Goal: Task Accomplishment & Management: Manage account settings

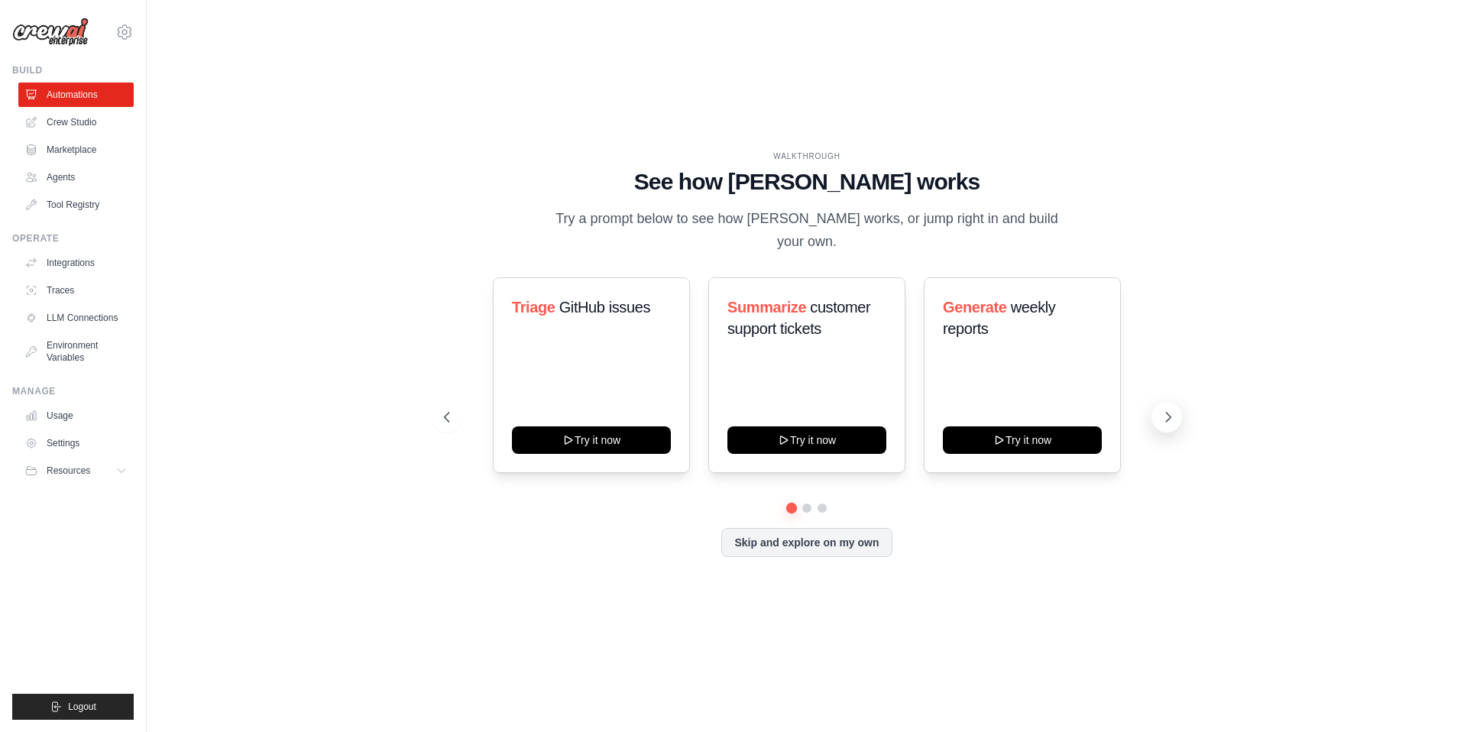
click at [1174, 416] on icon at bounding box center [1168, 417] width 15 height 15
drag, startPoint x: 1173, startPoint y: 416, endPoint x: 1060, endPoint y: 473, distance: 126.8
click at [1173, 416] on icon at bounding box center [1166, 417] width 15 height 15
click at [812, 546] on button "Skip and explore on my own" at bounding box center [806, 540] width 170 height 29
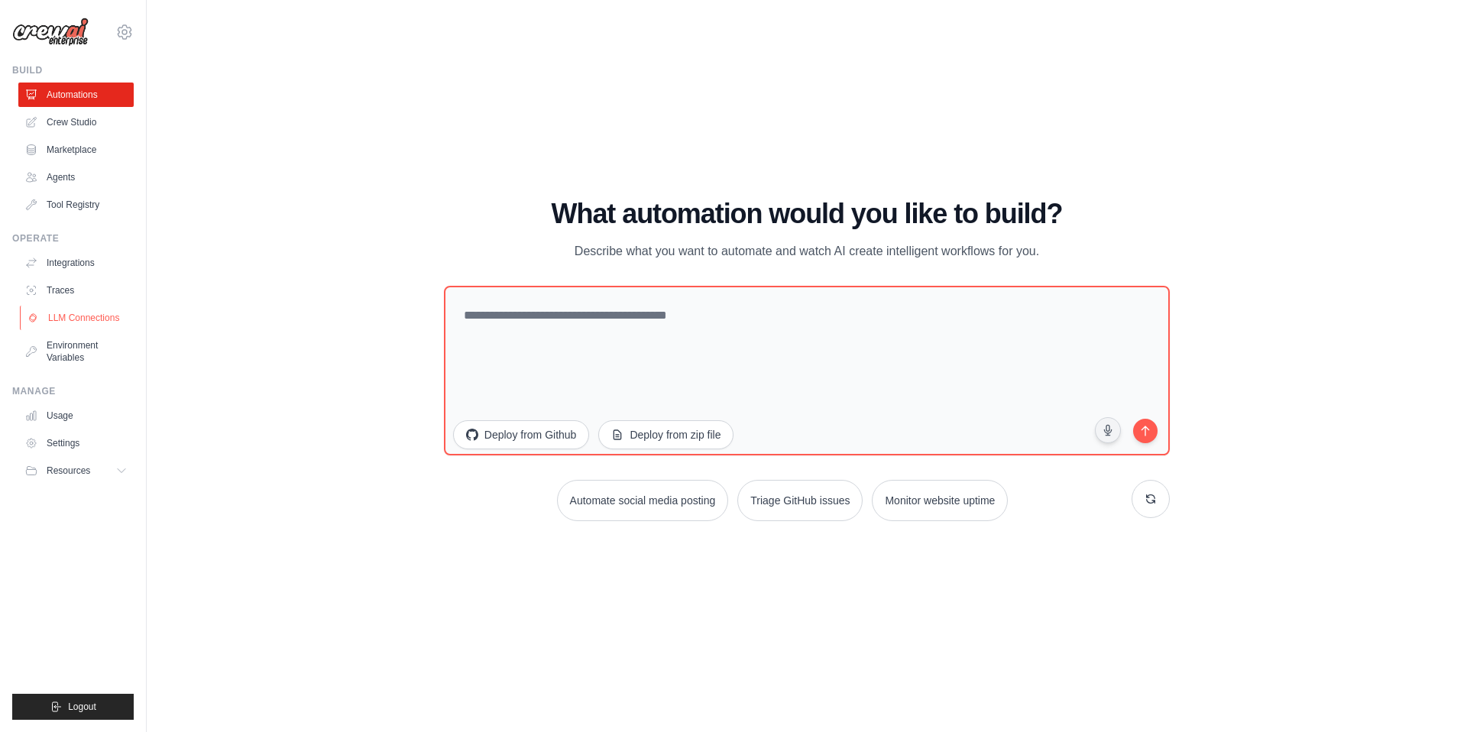
click at [63, 322] on link "LLM Connections" at bounding box center [77, 318] width 115 height 24
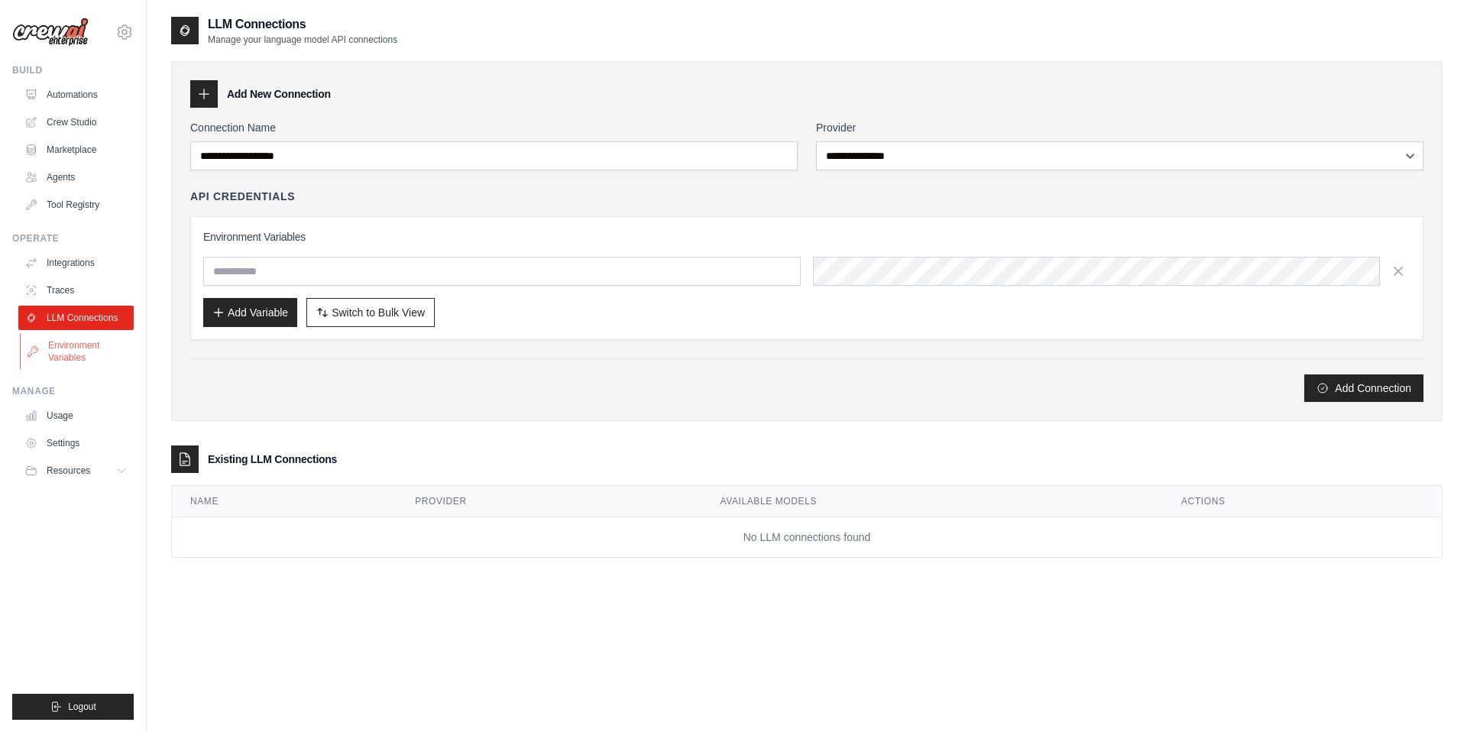
click at [87, 355] on link "Environment Variables" at bounding box center [77, 351] width 115 height 37
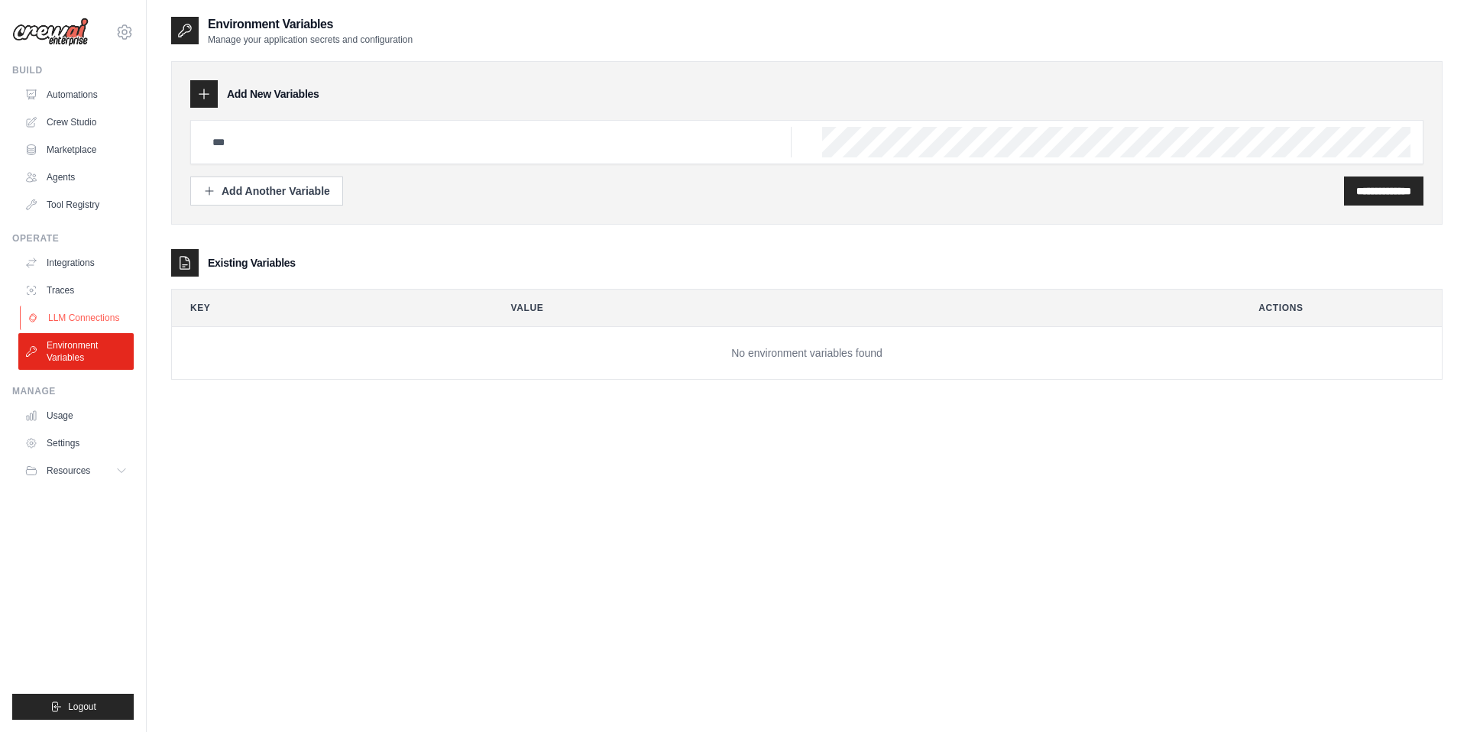
click at [82, 318] on link "LLM Connections" at bounding box center [77, 318] width 115 height 24
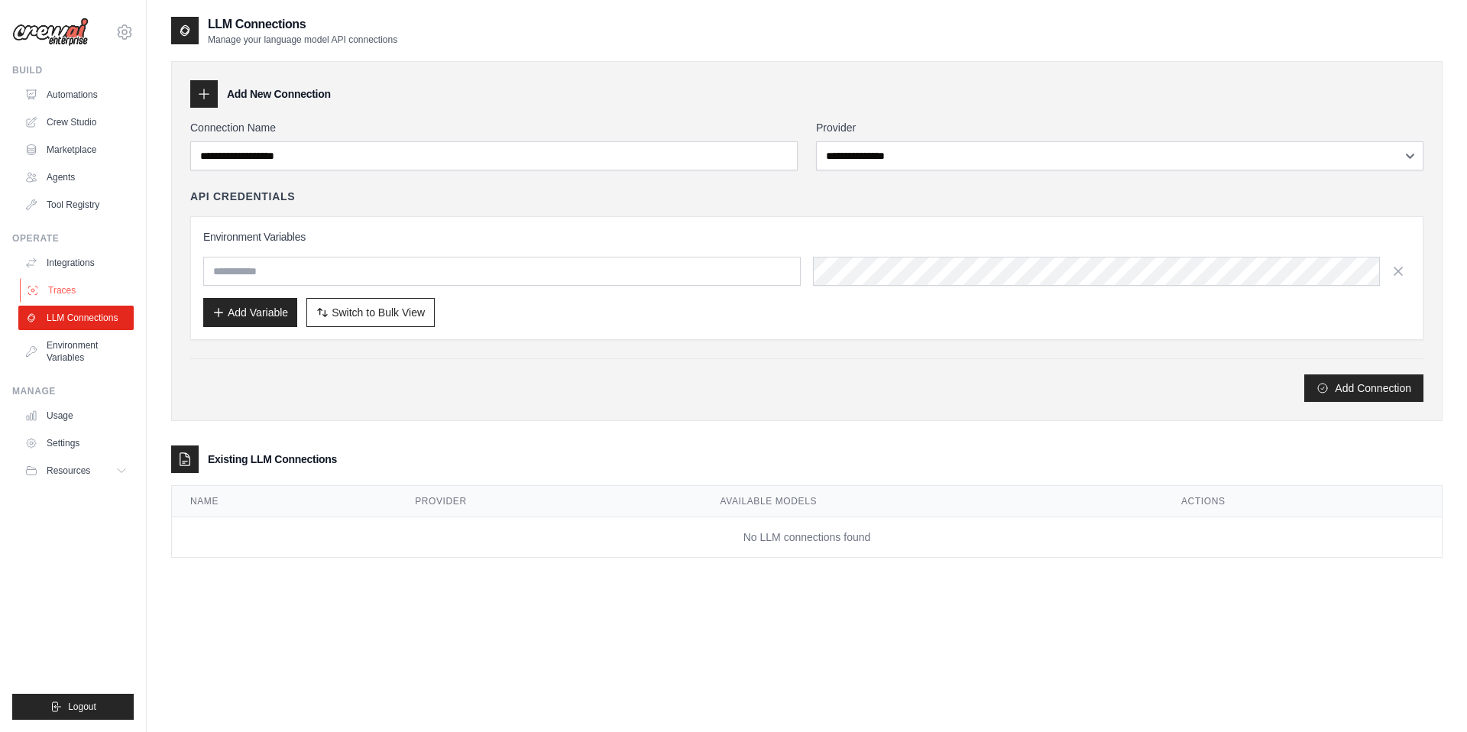
click at [74, 284] on link "Traces" at bounding box center [77, 290] width 115 height 24
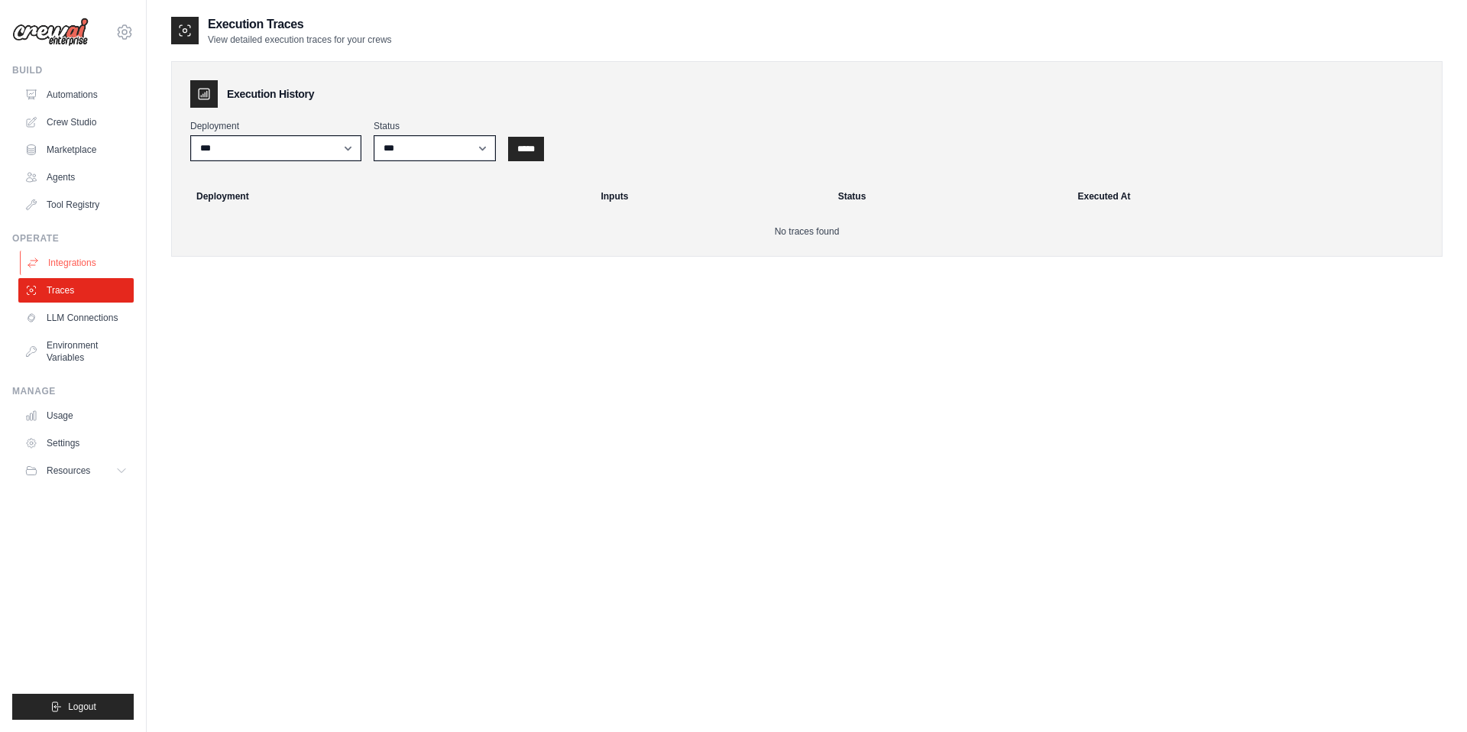
click at [91, 259] on link "Integrations" at bounding box center [77, 263] width 115 height 24
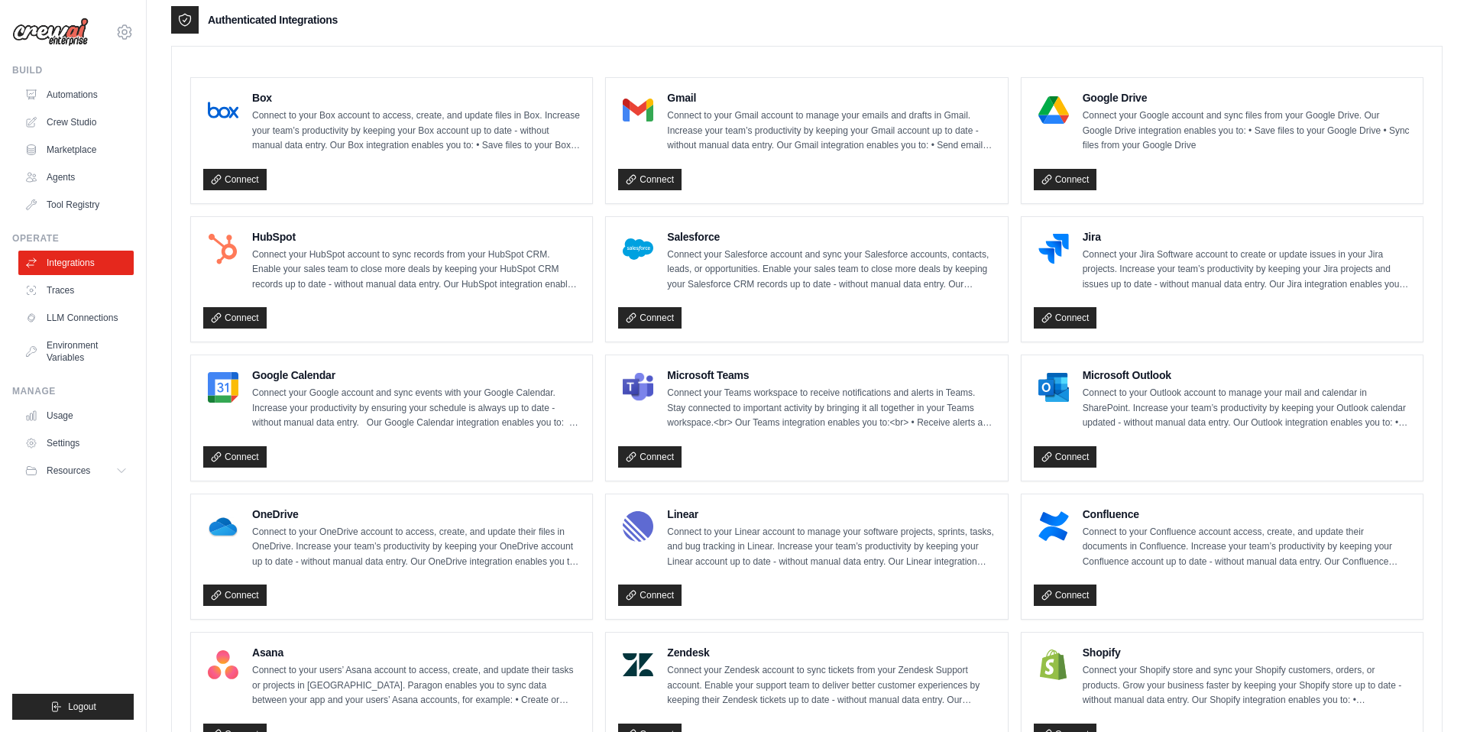
scroll to position [384, 0]
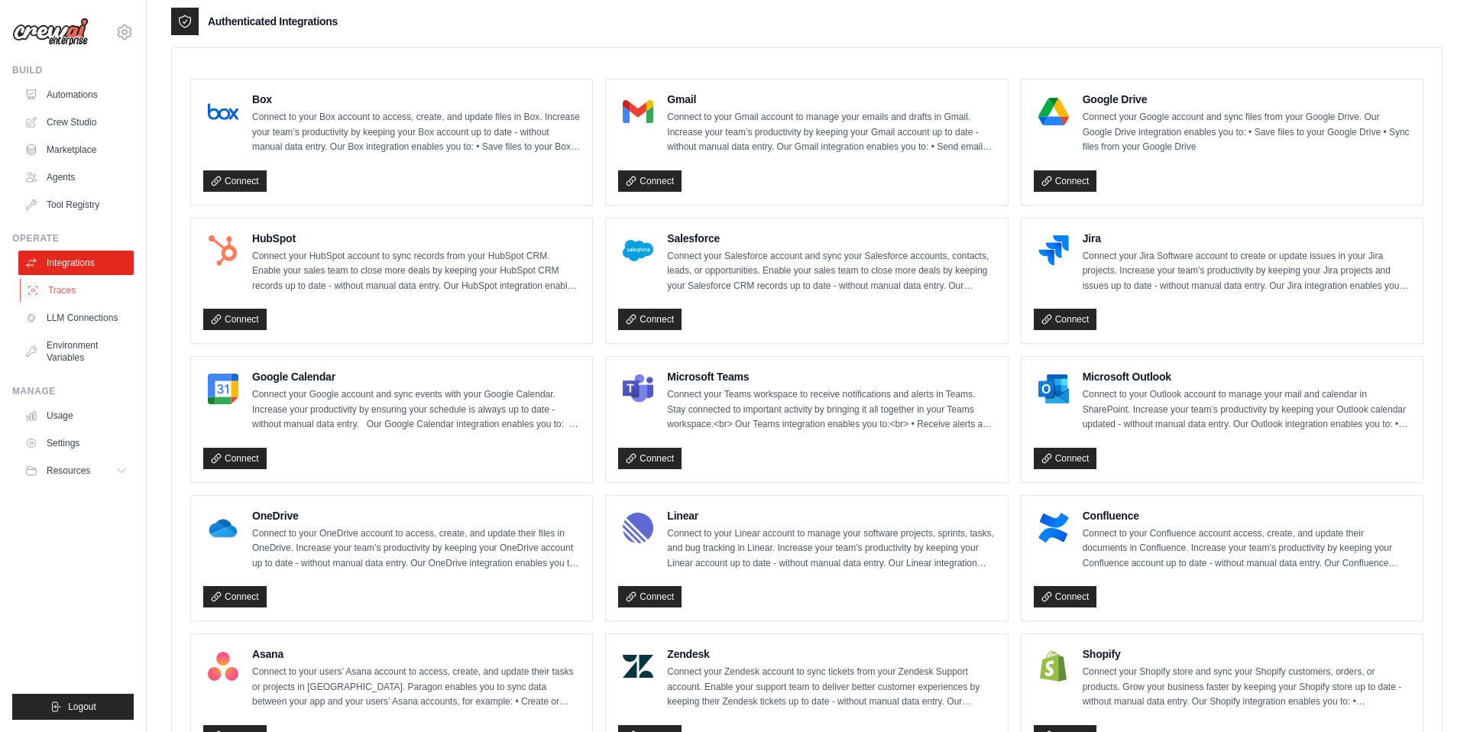
click at [69, 286] on link "Traces" at bounding box center [77, 290] width 115 height 24
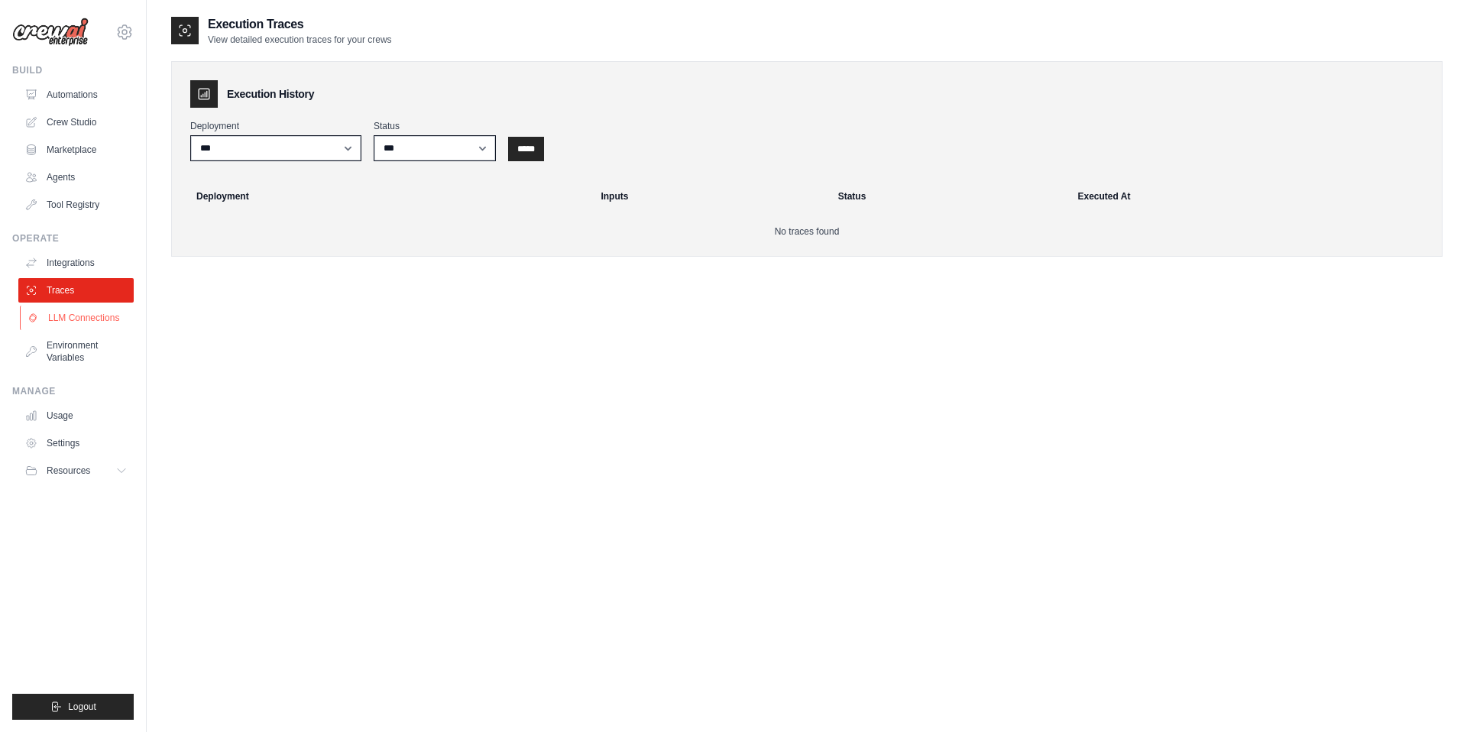
click at [70, 308] on link "LLM Connections" at bounding box center [77, 318] width 115 height 24
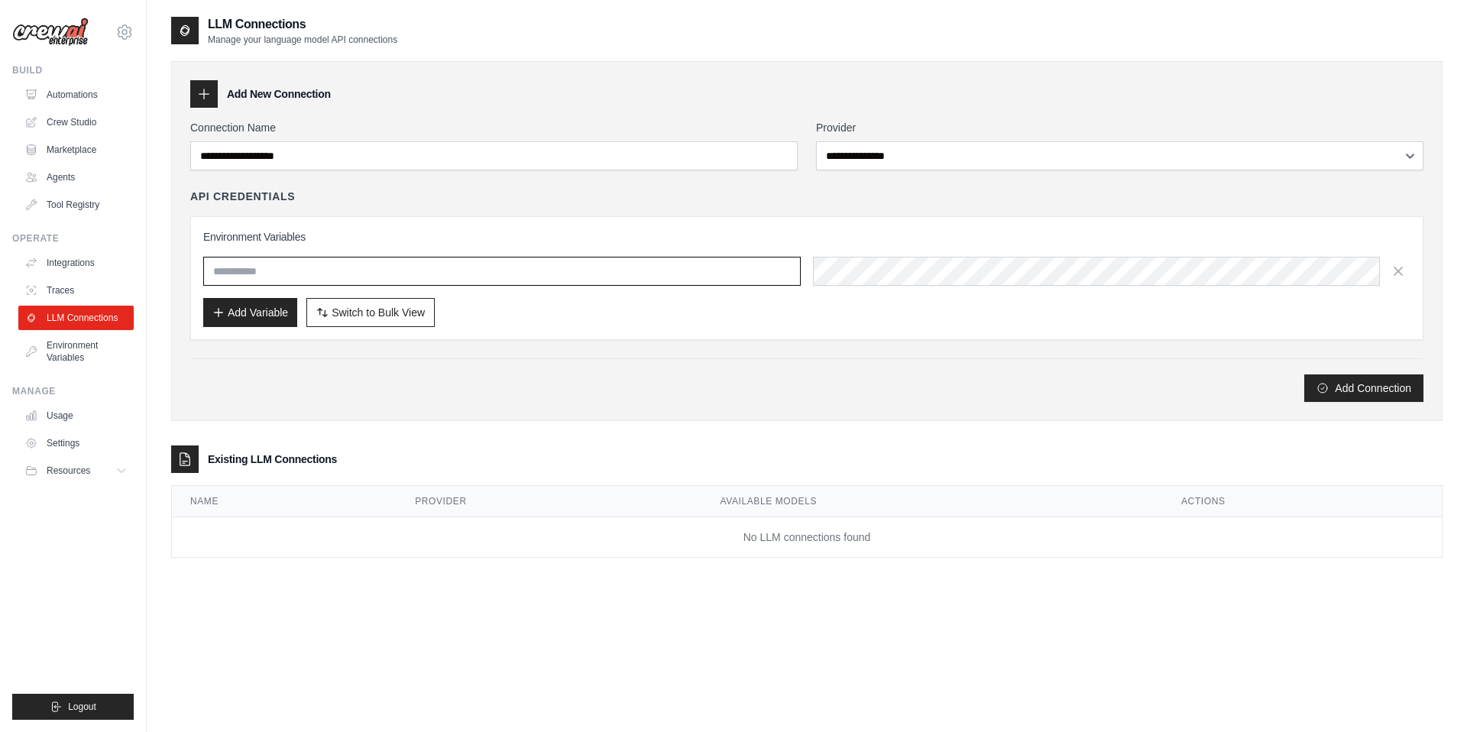
click at [742, 267] on input "text" at bounding box center [502, 271] width 598 height 29
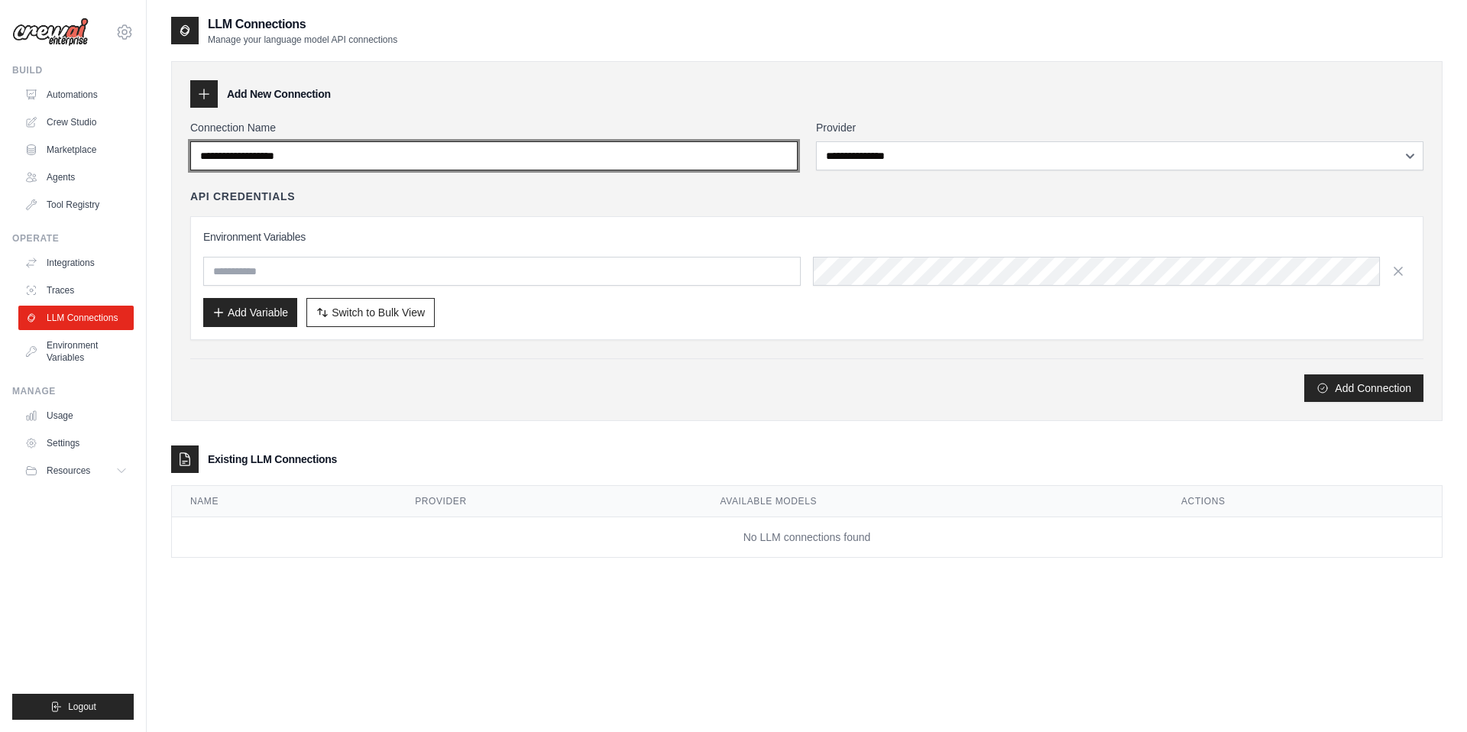
drag, startPoint x: 387, startPoint y: 156, endPoint x: 203, endPoint y: 146, distance: 184.4
click at [203, 146] on input "Connection Name" at bounding box center [493, 155] width 607 height 29
drag, startPoint x: 342, startPoint y: 163, endPoint x: 282, endPoint y: 143, distance: 63.6
click at [99, 157] on div "[EMAIL_ADDRESS][DOMAIN_NAME] Settings Build Automations Crew Studio" at bounding box center [733, 381] width 1467 height 763
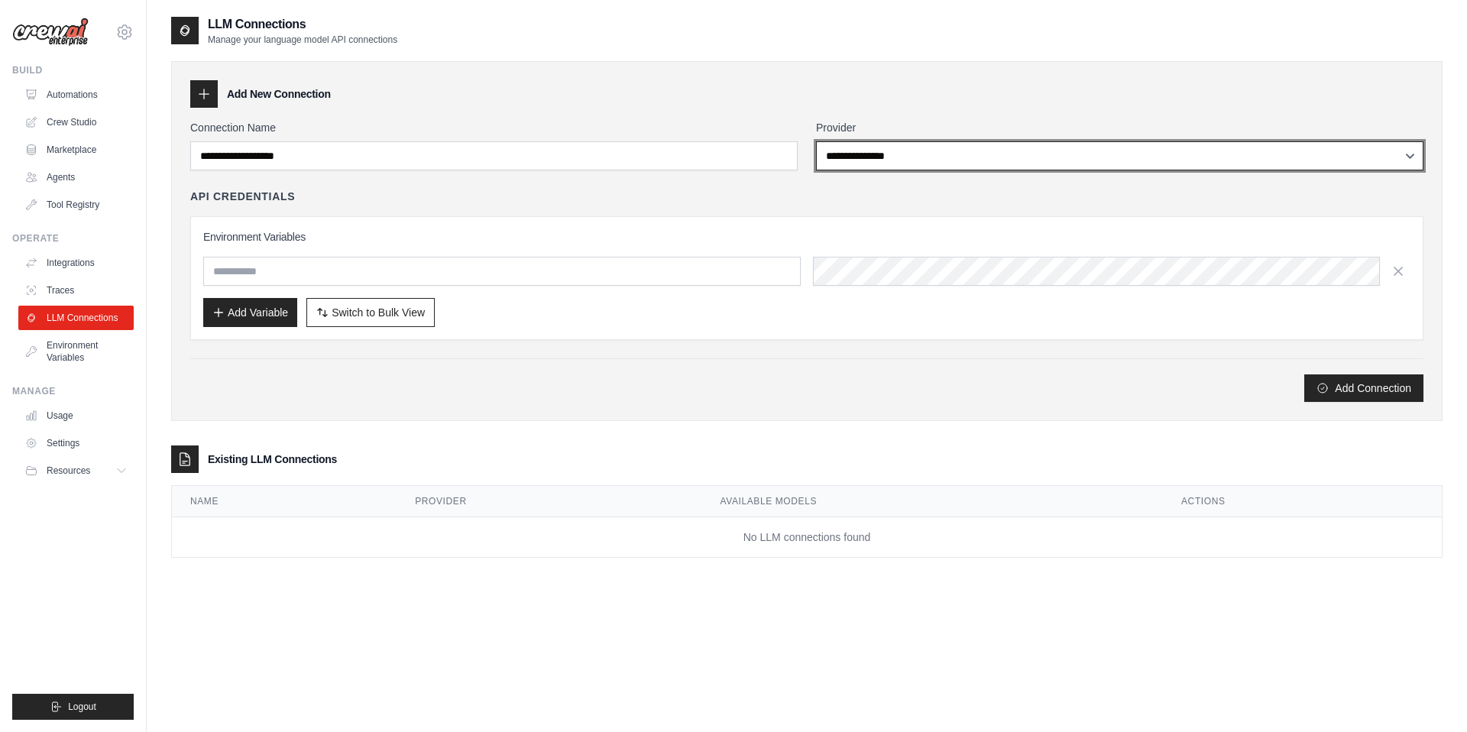
click at [841, 160] on select "**********" at bounding box center [1119, 155] width 607 height 29
select select "******"
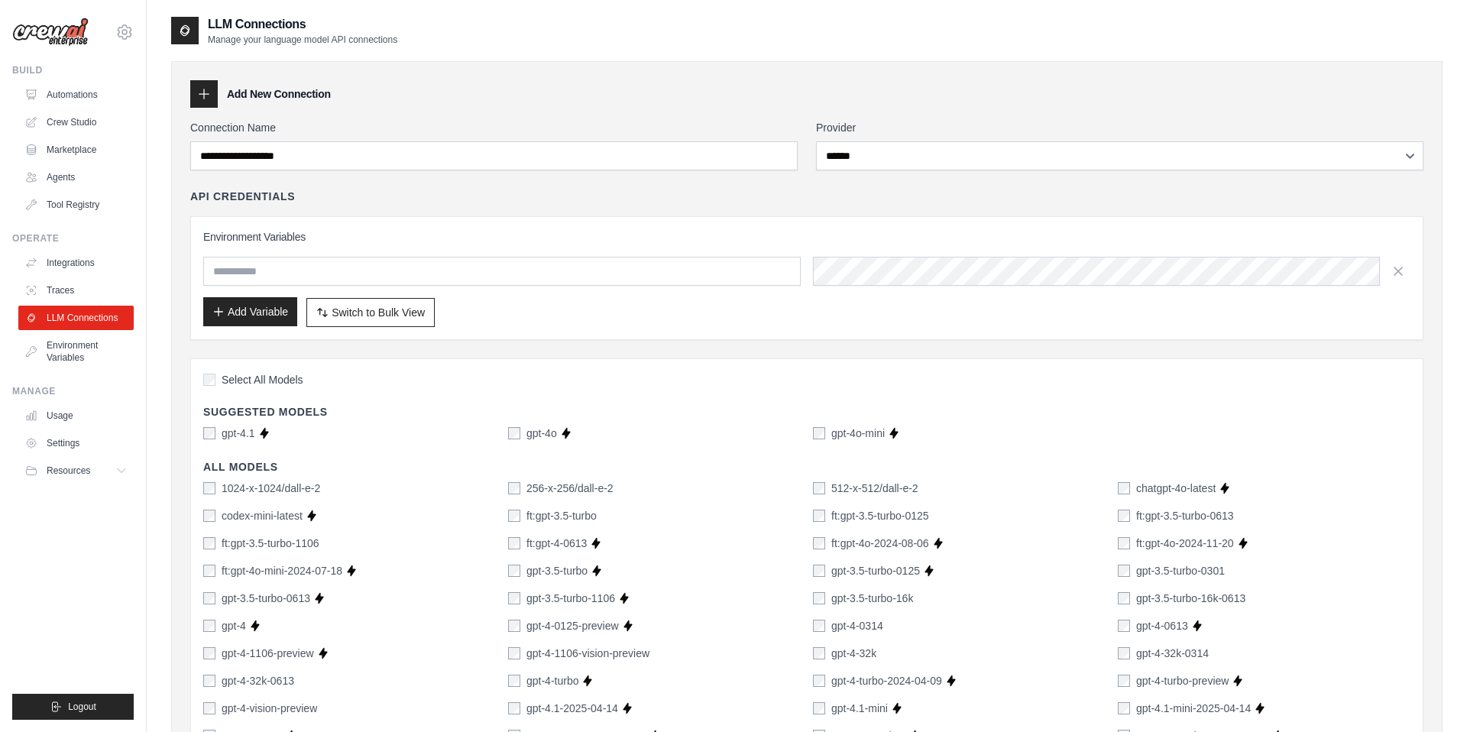
click at [254, 309] on button "Add Variable" at bounding box center [250, 311] width 94 height 29
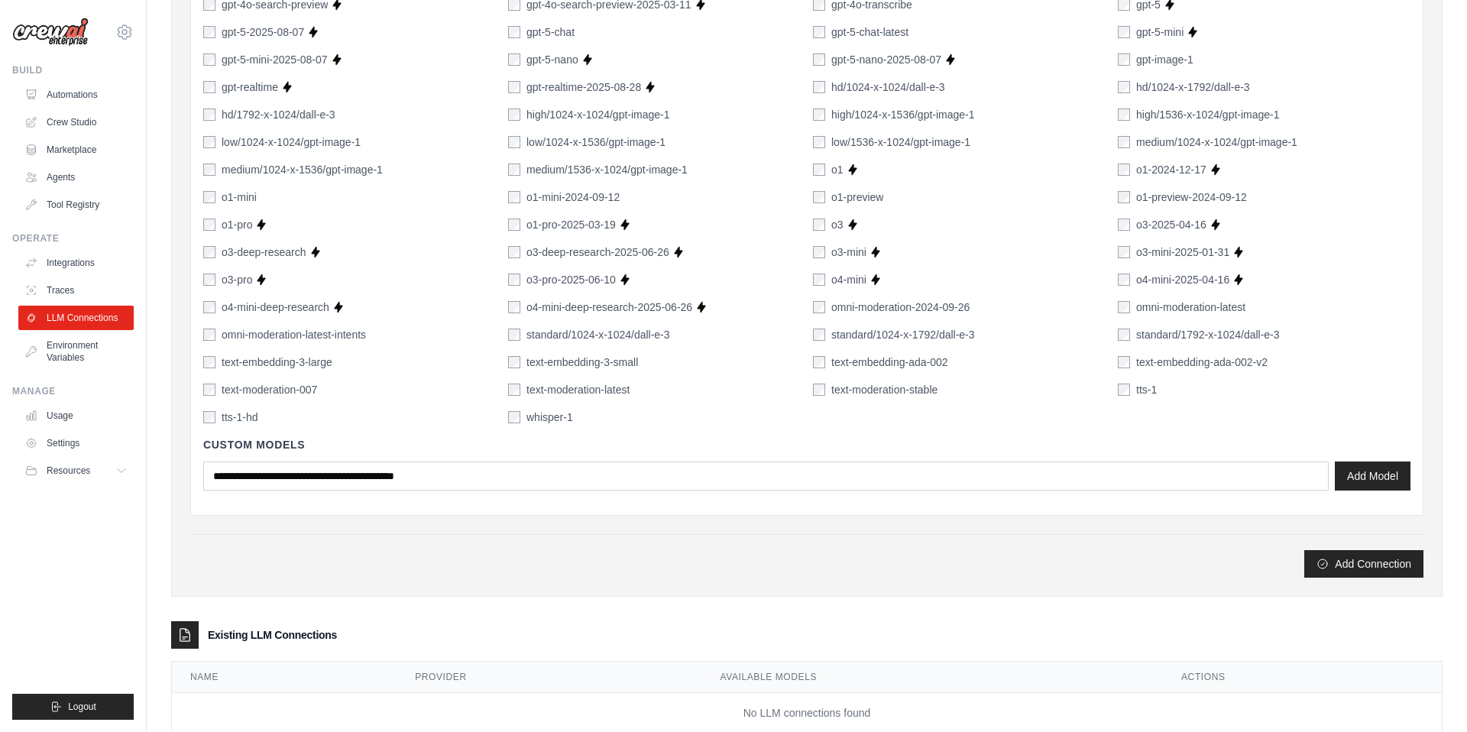
scroll to position [938, 0]
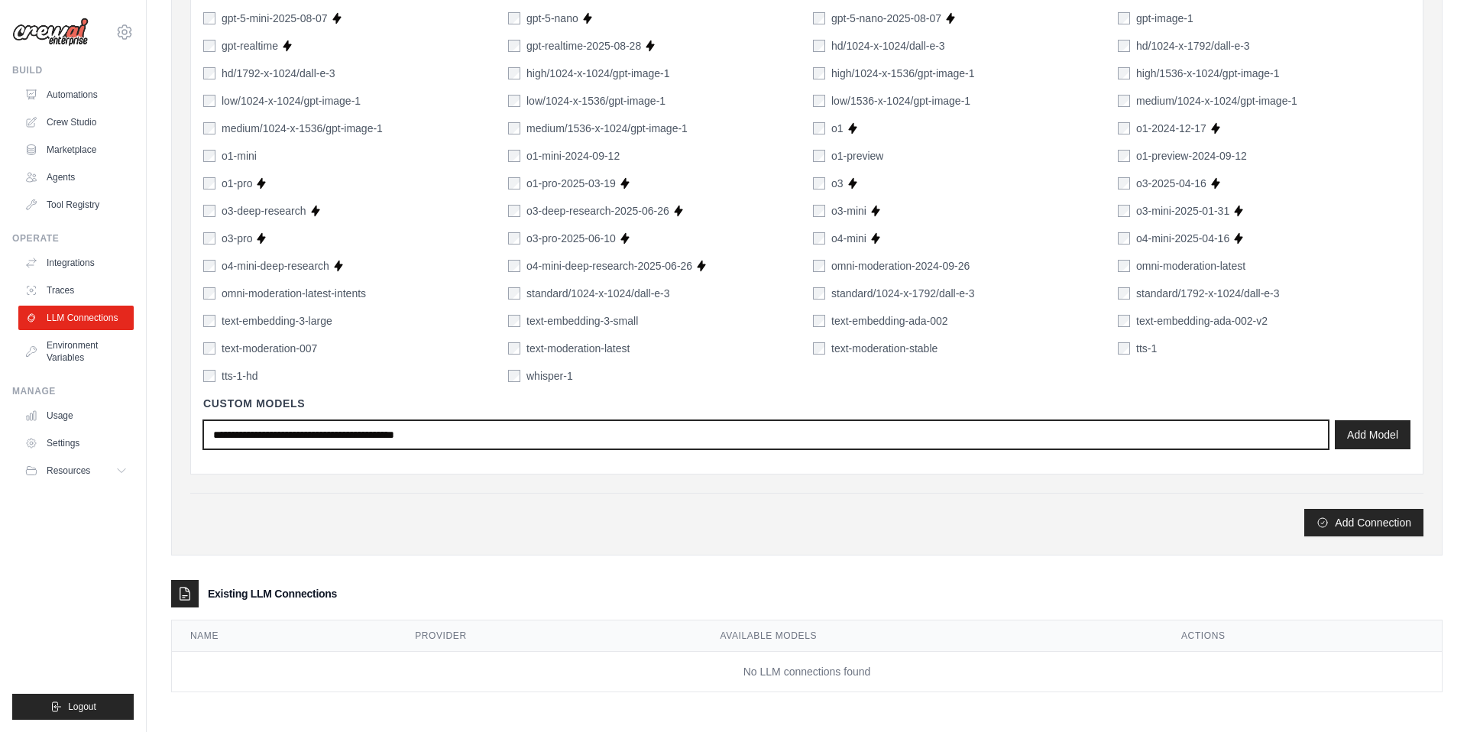
drag, startPoint x: 462, startPoint y: 435, endPoint x: 164, endPoint y: 410, distance: 299.0
drag, startPoint x: 422, startPoint y: 436, endPoint x: 204, endPoint y: 426, distance: 218.0
click at [204, 426] on input "text" at bounding box center [766, 434] width 1126 height 29
click at [342, 436] on input "text" at bounding box center [766, 434] width 1126 height 29
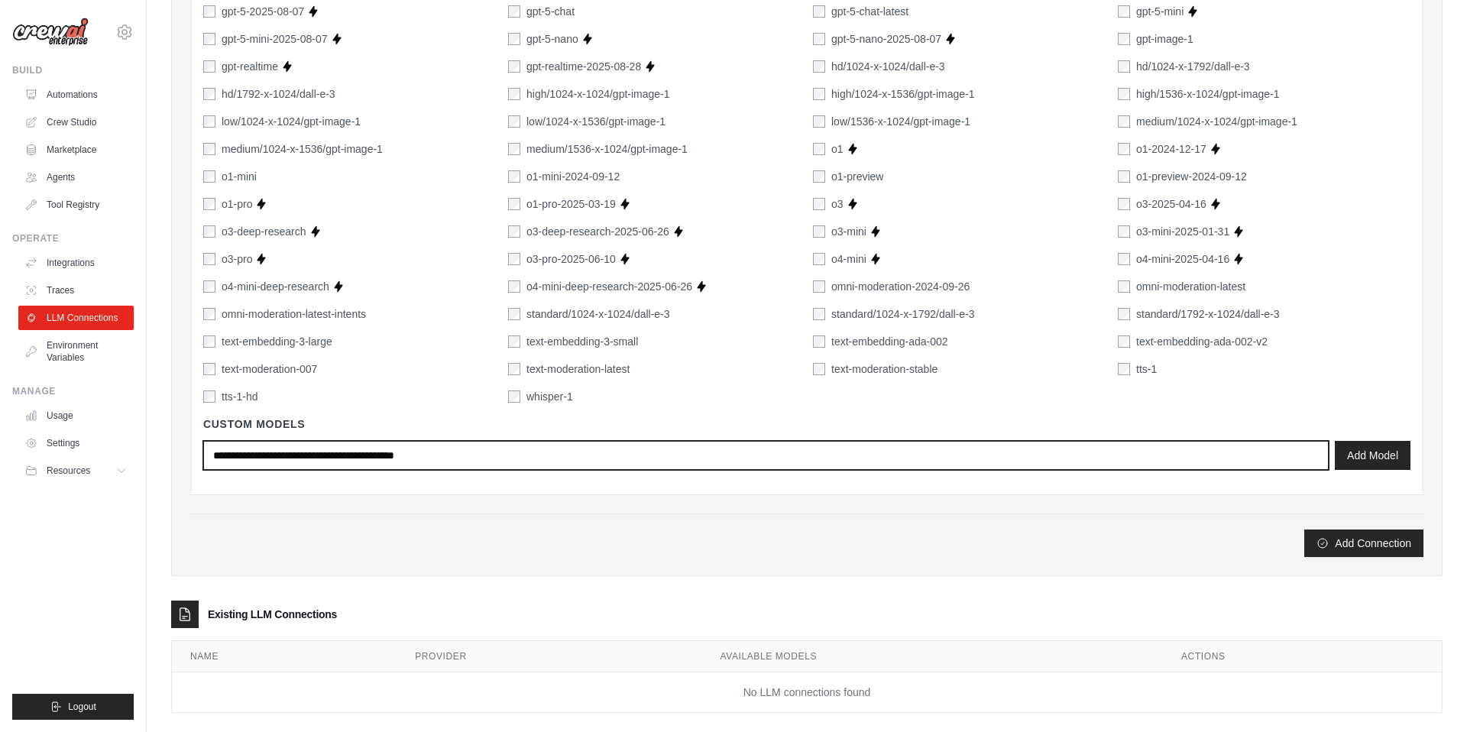
scroll to position [916, 0]
type input "*"
type input "***"
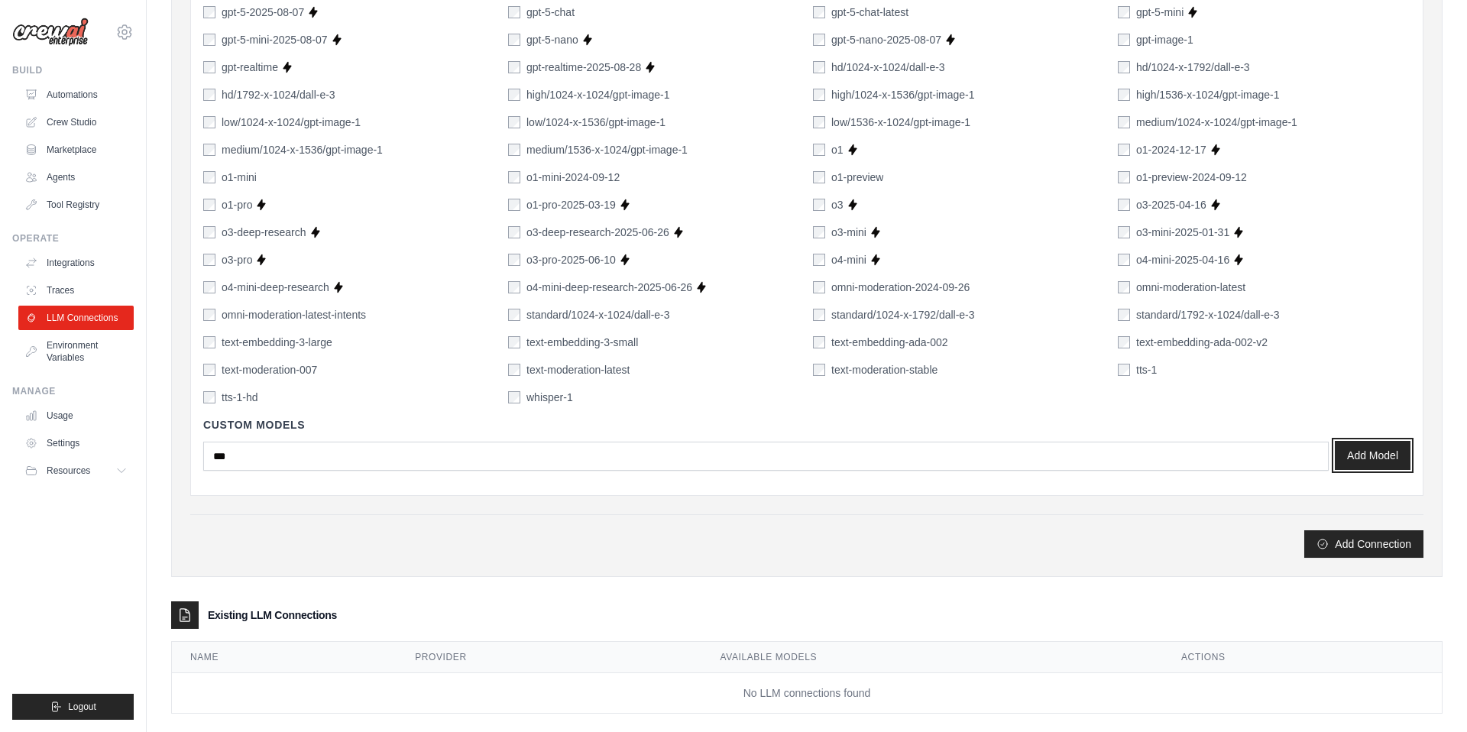
click at [1351, 458] on button "Add Model" at bounding box center [1373, 455] width 76 height 29
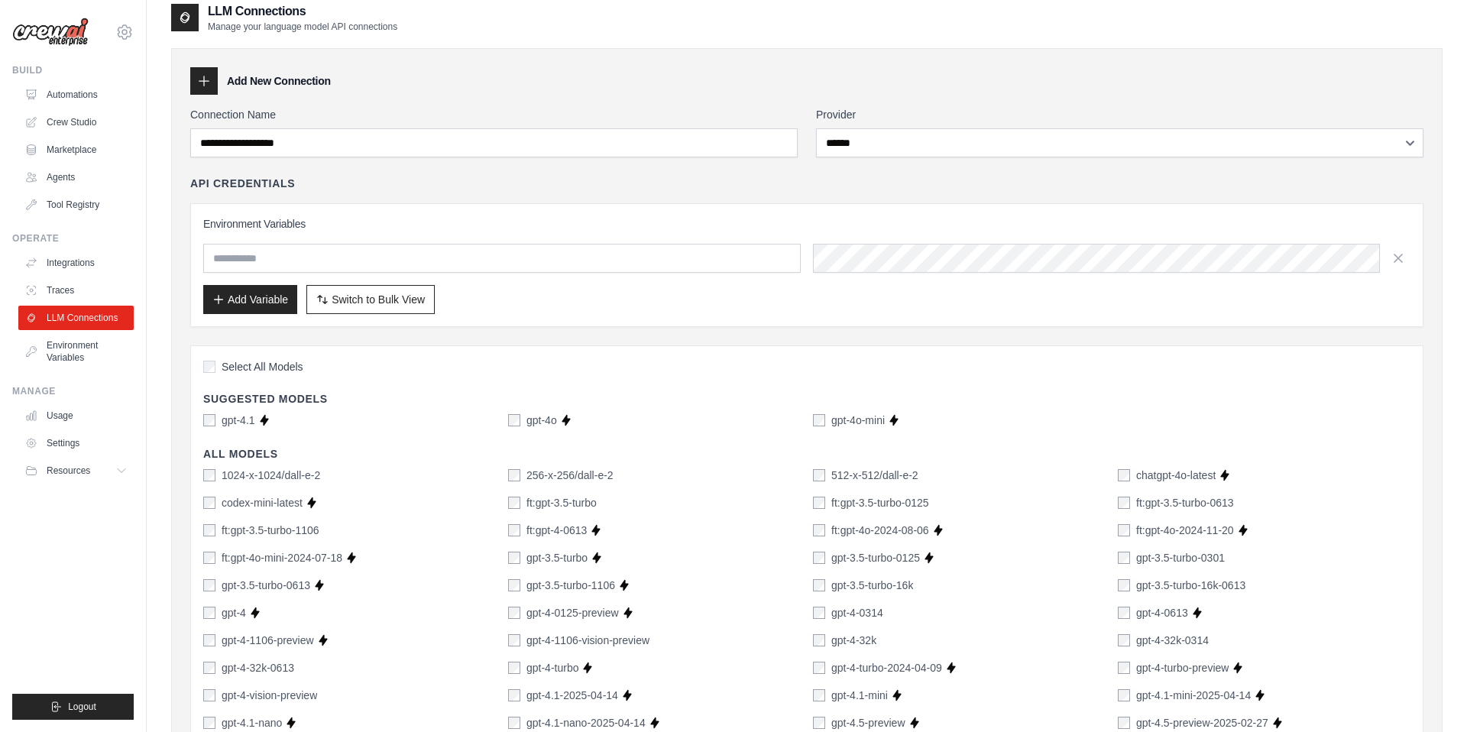
scroll to position [0, 0]
